Goal: Transaction & Acquisition: Subscribe to service/newsletter

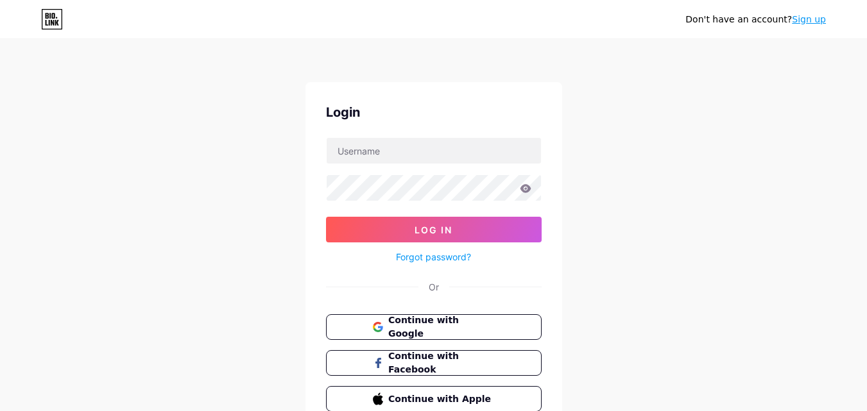
scroll to position [62, 0]
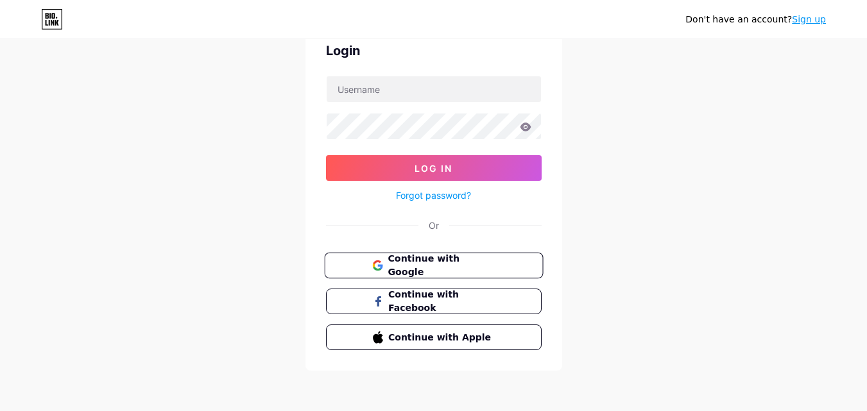
click at [456, 266] on span "Continue with Google" at bounding box center [441, 266] width 107 height 28
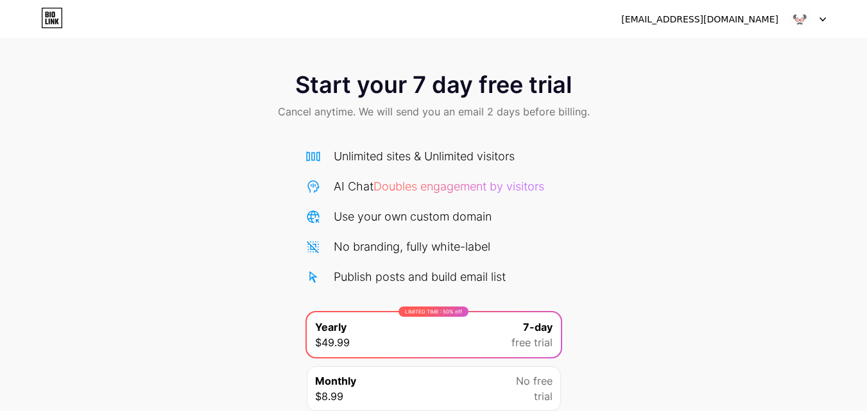
click at [804, 22] on img at bounding box center [800, 19] width 24 height 24
click at [822, 19] on icon at bounding box center [822, 19] width 6 height 4
click at [408, 282] on div "Publish posts and build email list" at bounding box center [420, 276] width 172 height 17
drag, startPoint x: 460, startPoint y: 275, endPoint x: 470, endPoint y: 268, distance: 12.5
click at [463, 274] on div "Publish posts and build email list" at bounding box center [420, 276] width 172 height 17
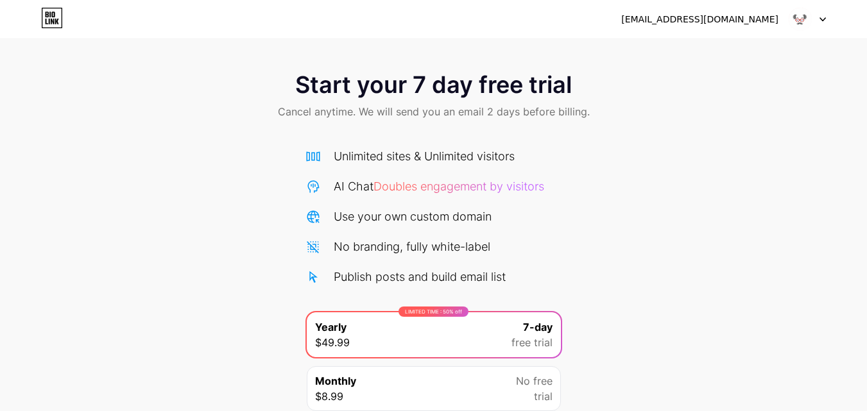
click at [492, 60] on div "Start your 7 day free trial Cancel anytime. We will send you an email 2 days be…" at bounding box center [433, 97] width 867 height 76
click at [685, 21] on div "[EMAIL_ADDRESS][DOMAIN_NAME]" at bounding box center [699, 19] width 157 height 13
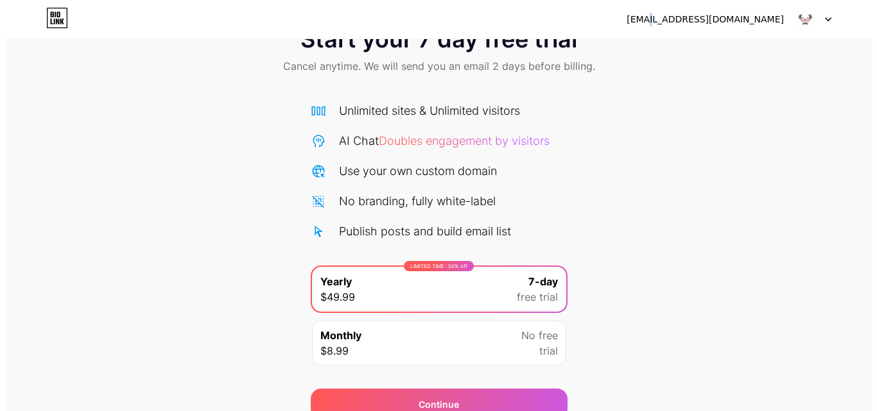
scroll to position [105, 0]
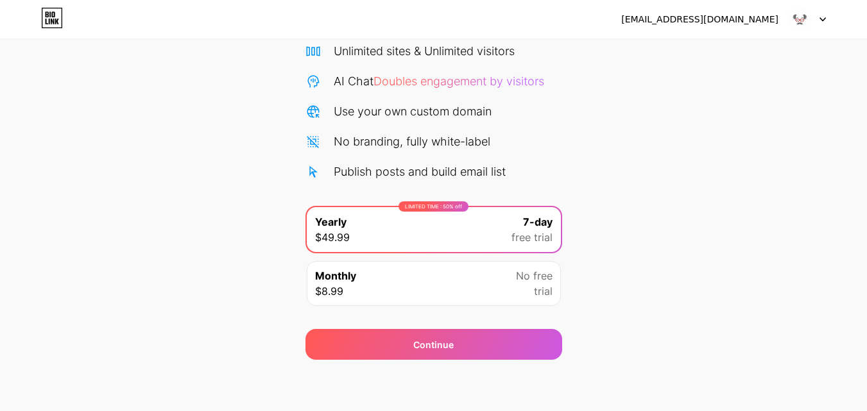
click at [377, 274] on div "Monthly $8.99 No free trial" at bounding box center [434, 283] width 254 height 45
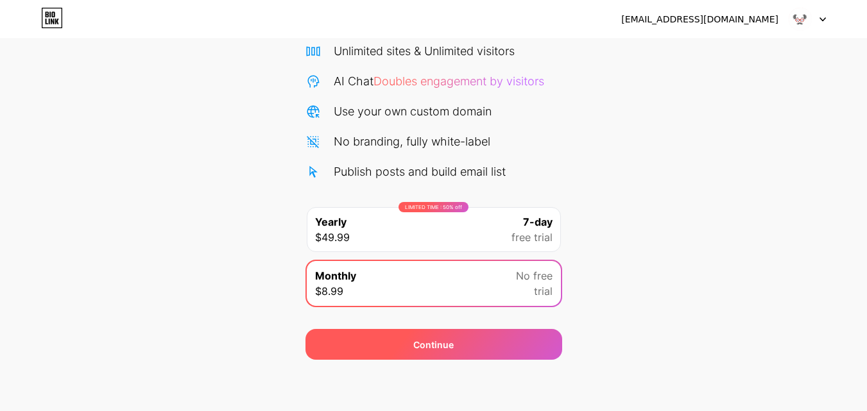
click at [375, 336] on div "Continue" at bounding box center [433, 344] width 257 height 31
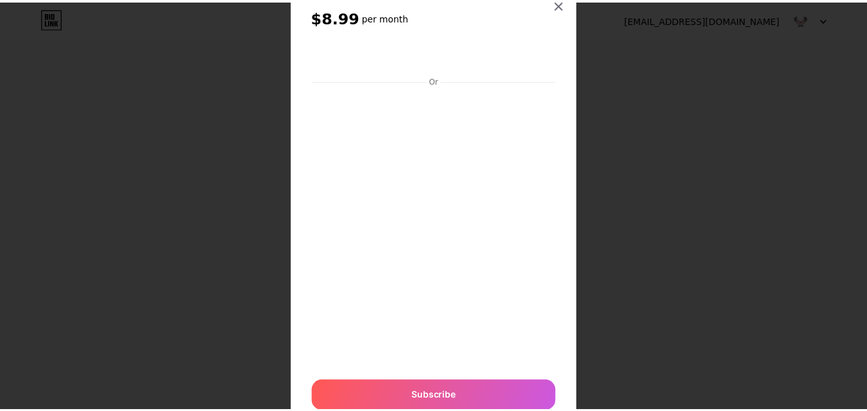
scroll to position [0, 0]
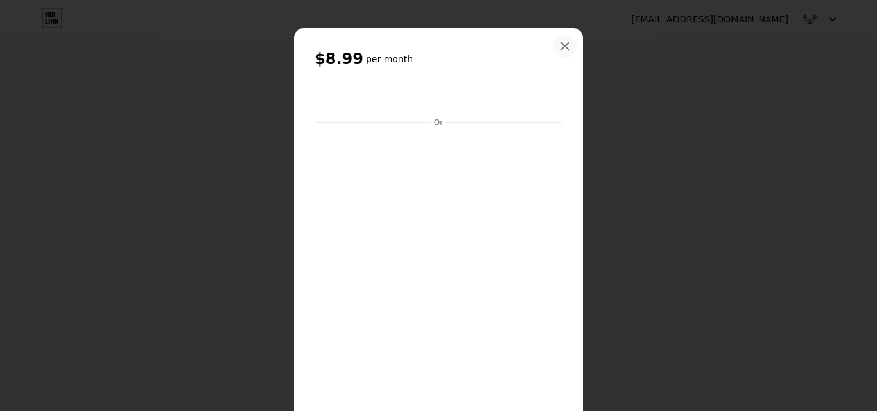
click at [560, 46] on icon at bounding box center [565, 46] width 10 height 10
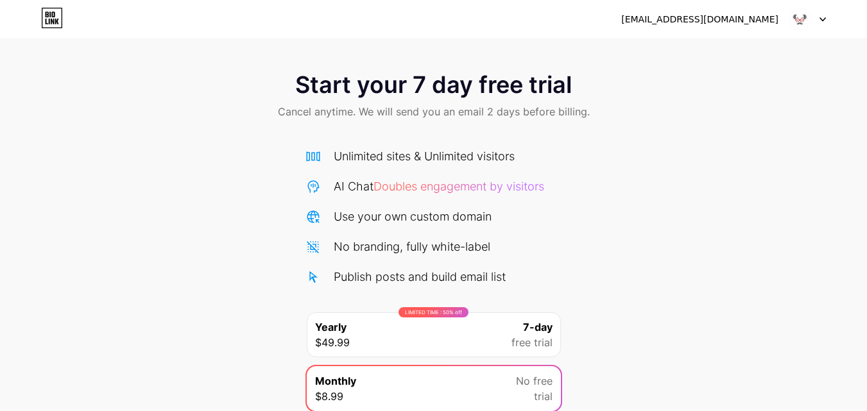
click at [789, 24] on img at bounding box center [800, 19] width 24 height 24
drag, startPoint x: 798, startPoint y: 22, endPoint x: 805, endPoint y: 22, distance: 7.7
click at [798, 22] on img at bounding box center [800, 19] width 24 height 24
click at [818, 21] on div at bounding box center [807, 19] width 37 height 23
click at [821, 19] on icon at bounding box center [822, 19] width 5 height 3
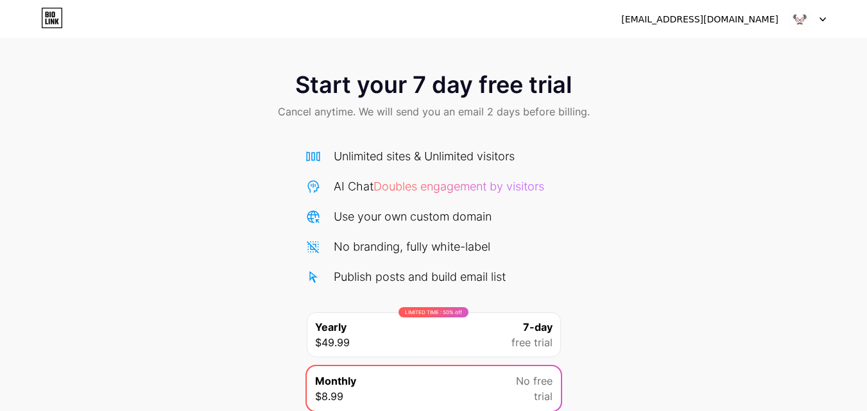
click at [814, 15] on div at bounding box center [807, 19] width 37 height 23
click at [797, 18] on img at bounding box center [800, 19] width 24 height 24
click at [798, 19] on img at bounding box center [800, 19] width 24 height 24
click at [796, 15] on img at bounding box center [800, 19] width 24 height 24
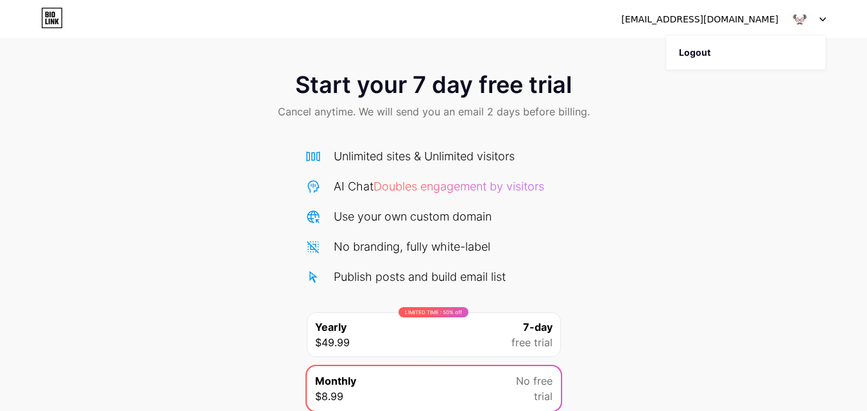
click at [758, 32] on div "[EMAIL_ADDRESS][DOMAIN_NAME] Logout" at bounding box center [433, 19] width 867 height 39
click at [758, 22] on div "[EMAIL_ADDRESS][DOMAIN_NAME]" at bounding box center [699, 19] width 157 height 13
click at [737, 82] on div "Start your 7 day free trial Cancel anytime. We will send you an email 2 days be…" at bounding box center [433, 97] width 867 height 76
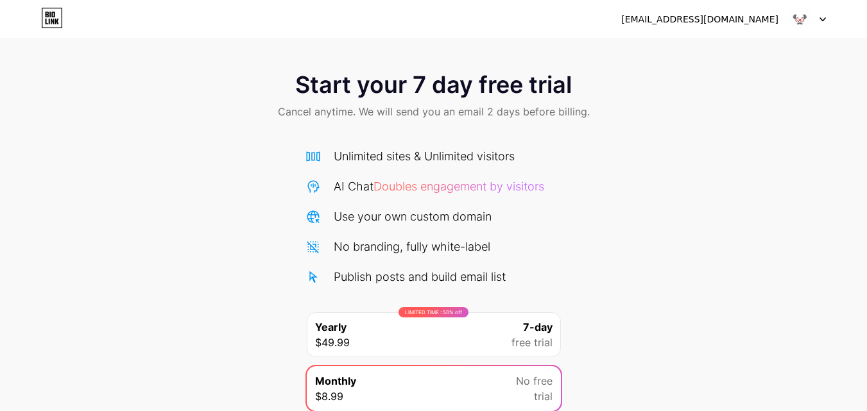
click at [62, 21] on icon at bounding box center [52, 18] width 20 height 20
